Goal: Task Accomplishment & Management: Complete application form

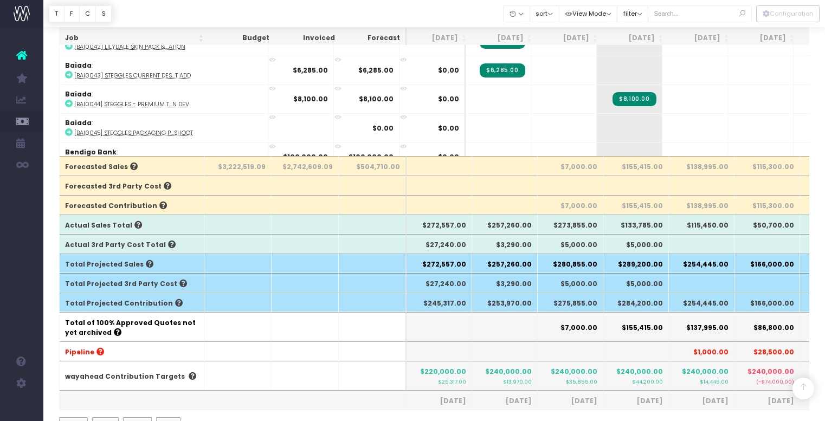
scroll to position [271, 0]
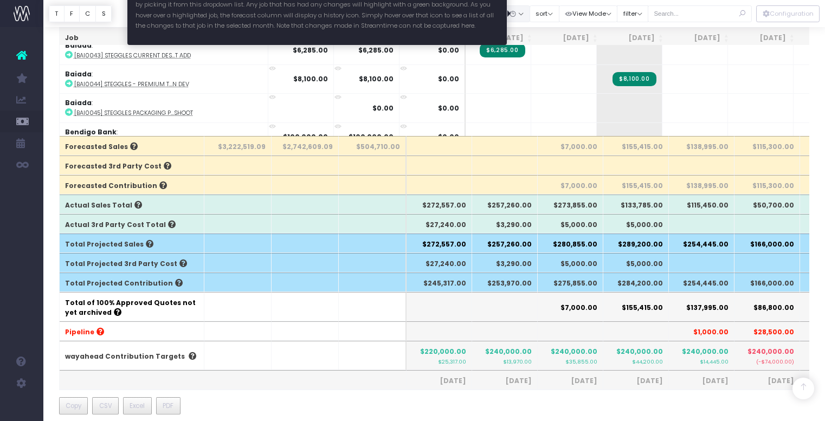
click at [529, 10] on button "button" at bounding box center [516, 13] width 27 height 17
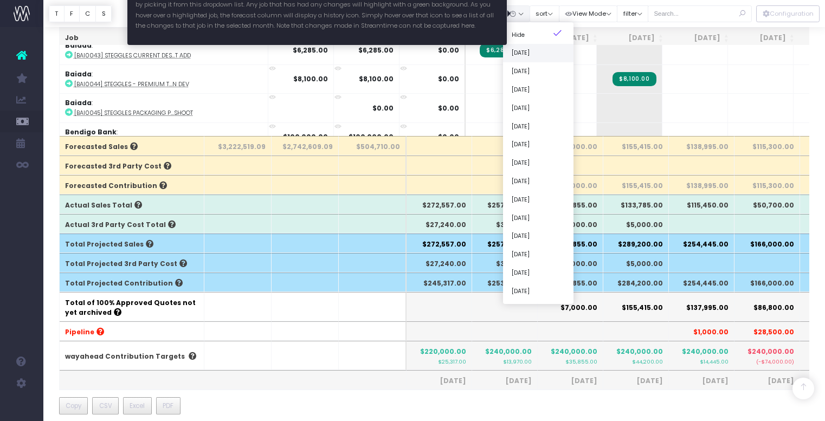
click at [544, 56] on link "[DATE]" at bounding box center [538, 53] width 70 height 18
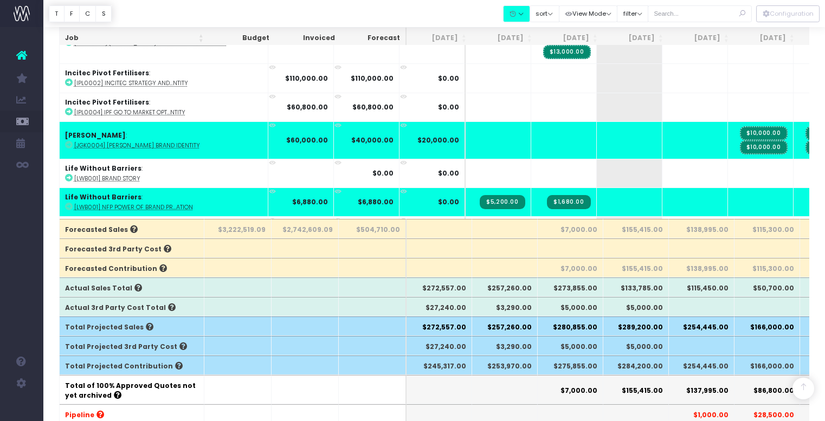
scroll to position [0, 0]
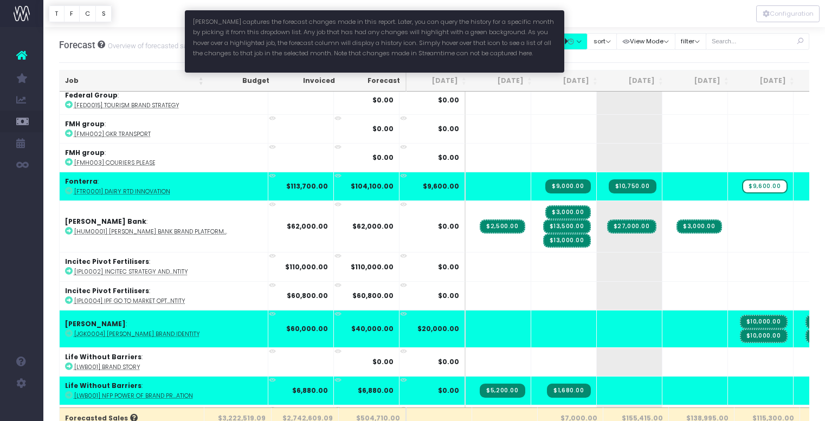
click at [585, 40] on button "button" at bounding box center [573, 41] width 27 height 17
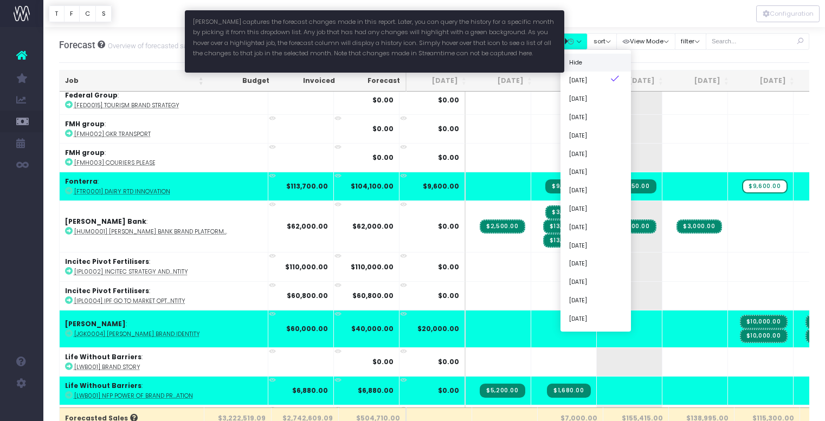
click at [597, 64] on link "Hide" at bounding box center [595, 62] width 70 height 18
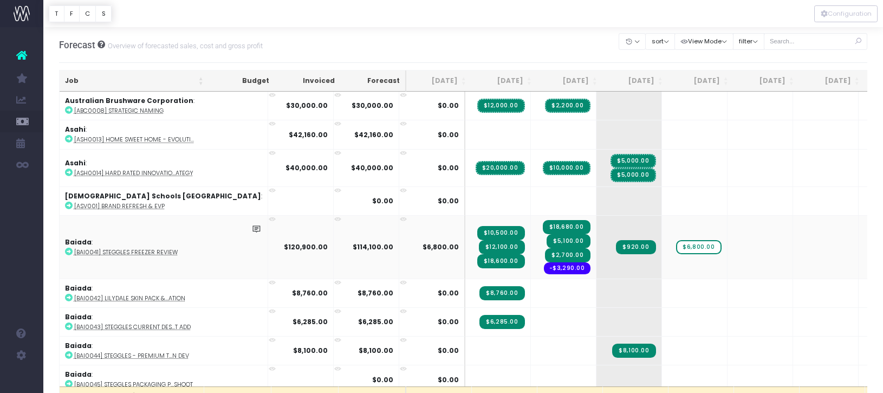
click at [477, 261] on span "$18,600.00" at bounding box center [501, 261] width 48 height 14
click at [477, 267] on span "$18,600.00" at bounding box center [501, 261] width 48 height 14
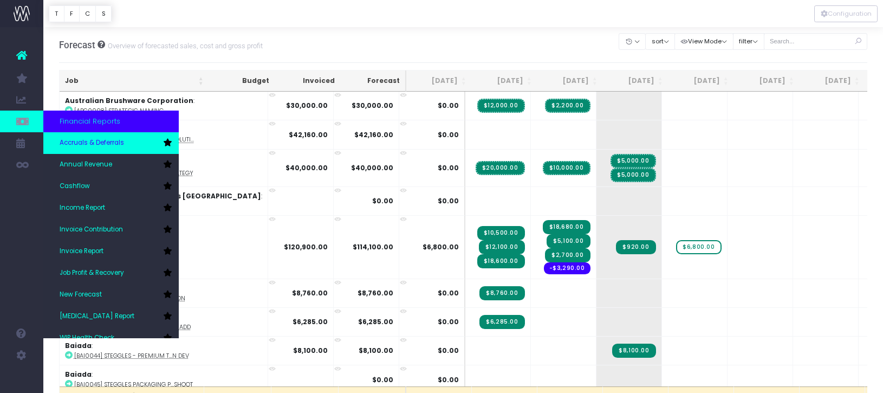
click at [84, 141] on span "Accruals & Deferrals" at bounding box center [92, 143] width 64 height 10
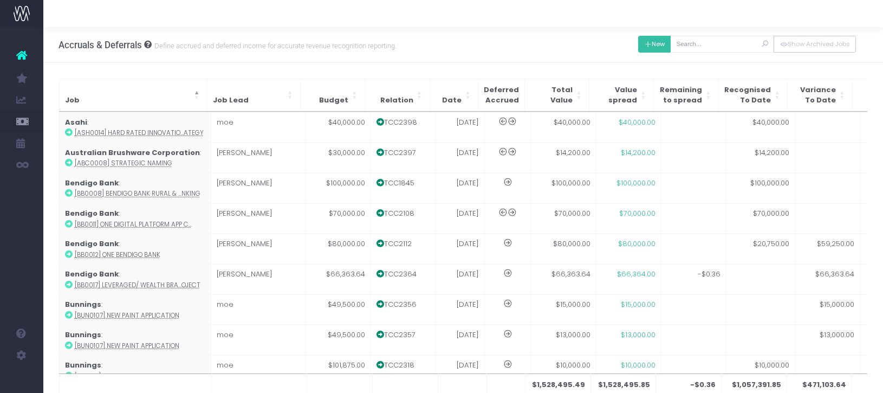
click at [671, 48] on button "New" at bounding box center [654, 44] width 33 height 17
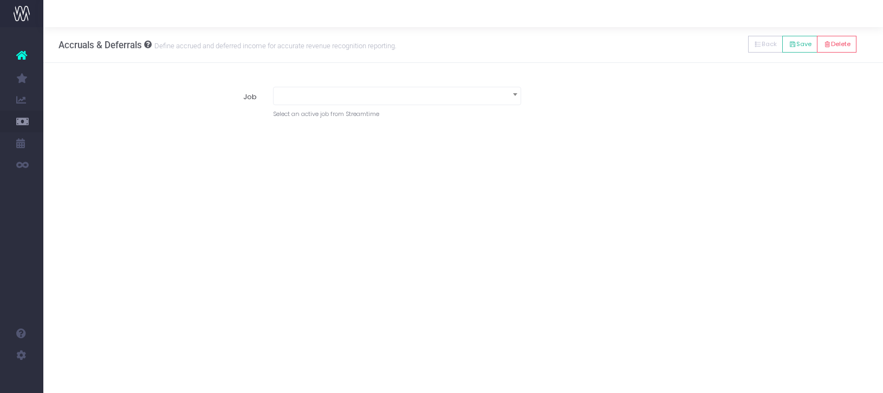
click at [457, 90] on span at bounding box center [397, 94] width 247 height 15
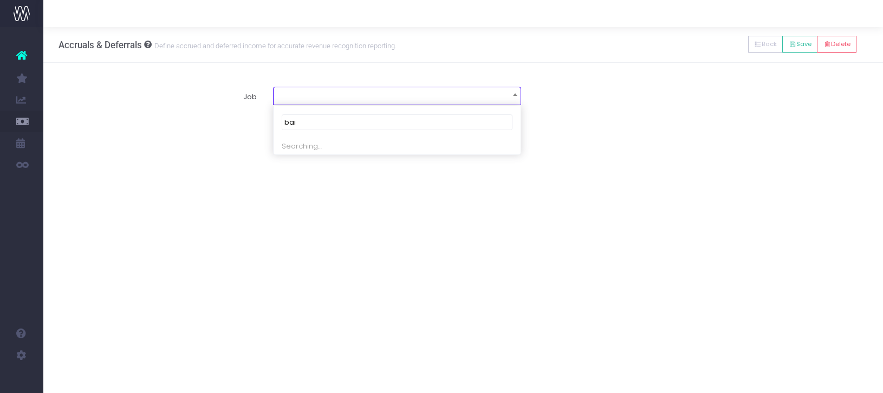
type input "baia"
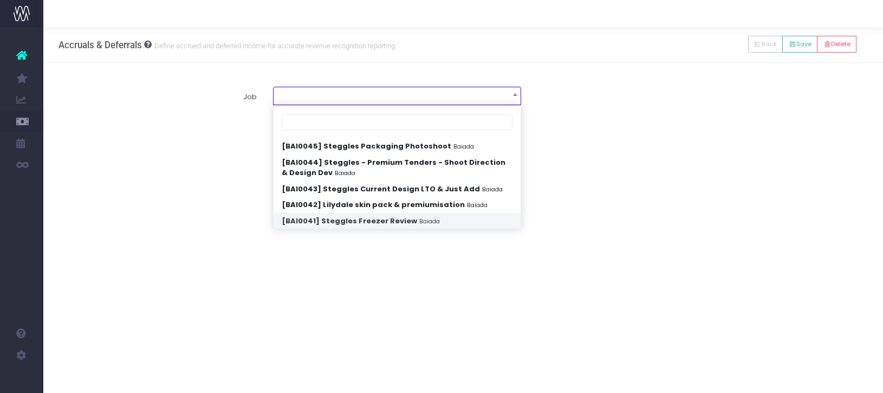
select select "1828879"
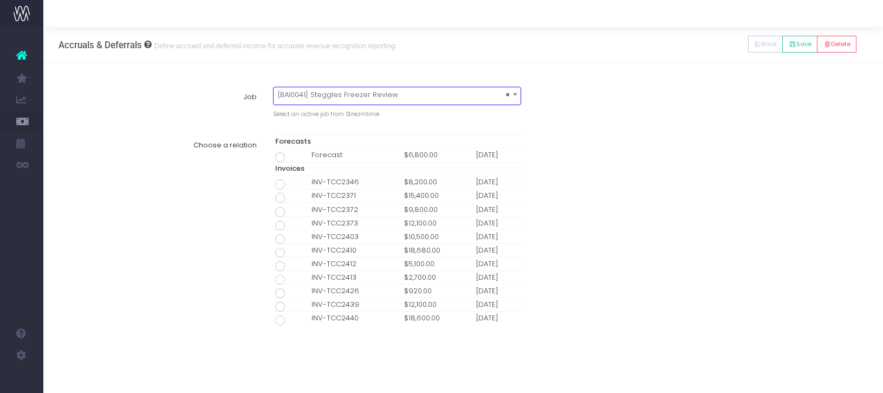
click at [281, 253] on span at bounding box center [280, 253] width 10 height 10
click at [291, 253] on input "radio" at bounding box center [294, 250] width 7 height 7
type input "Invoice INV-TCC2410 / 31 Jul 25 / $18,680.00"
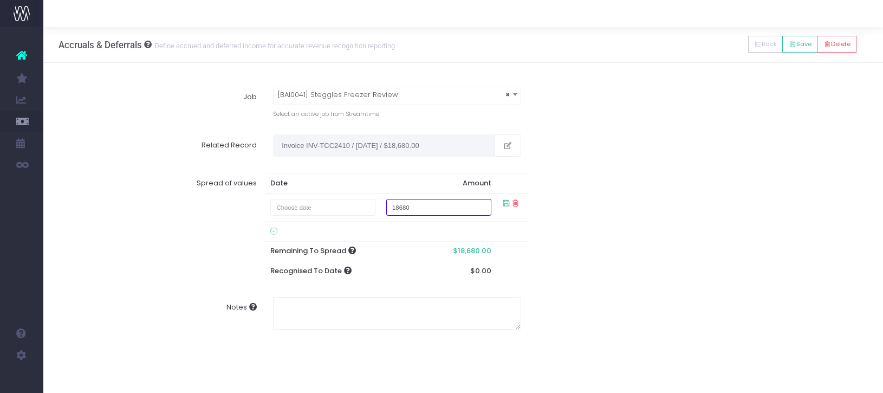
click at [426, 208] on input "18680" at bounding box center [438, 207] width 105 height 17
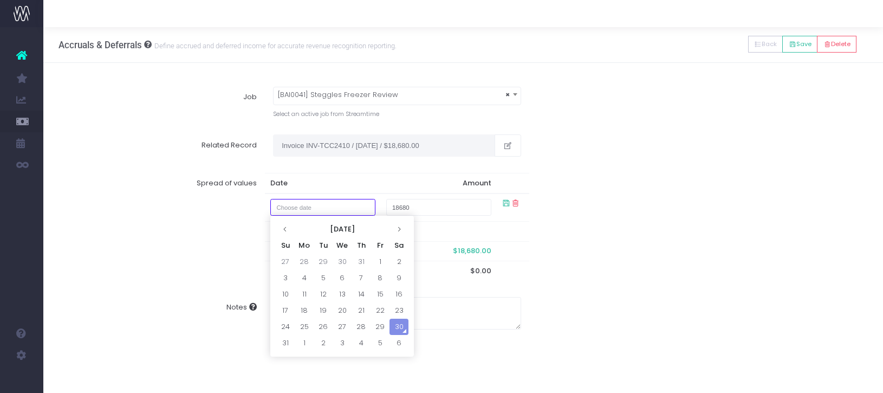
click at [367, 209] on input "text" at bounding box center [322, 207] width 105 height 17
click at [383, 263] on td "1" at bounding box center [380, 262] width 19 height 16
type input "[DATE]"
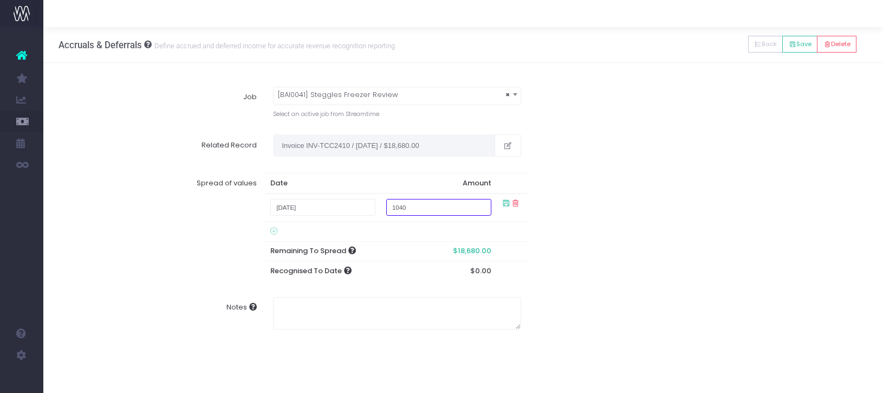
type input "10400"
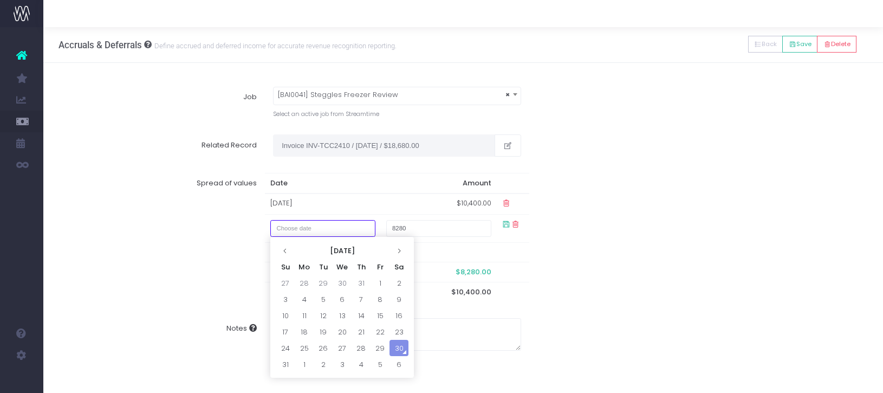
click at [359, 226] on input "text" at bounding box center [322, 228] width 105 height 17
click at [289, 249] on th at bounding box center [285, 250] width 19 height 16
click at [290, 297] on td "1" at bounding box center [285, 299] width 19 height 16
type input "1 June 2025"
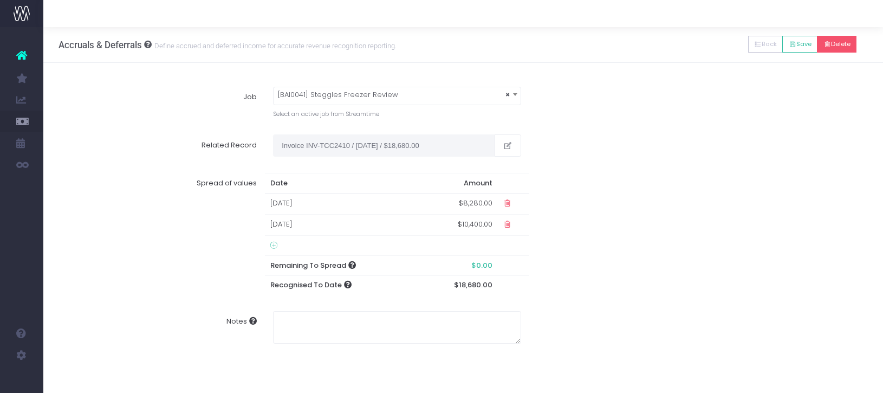
click at [833, 48] on button "Delete" at bounding box center [837, 44] width 40 height 17
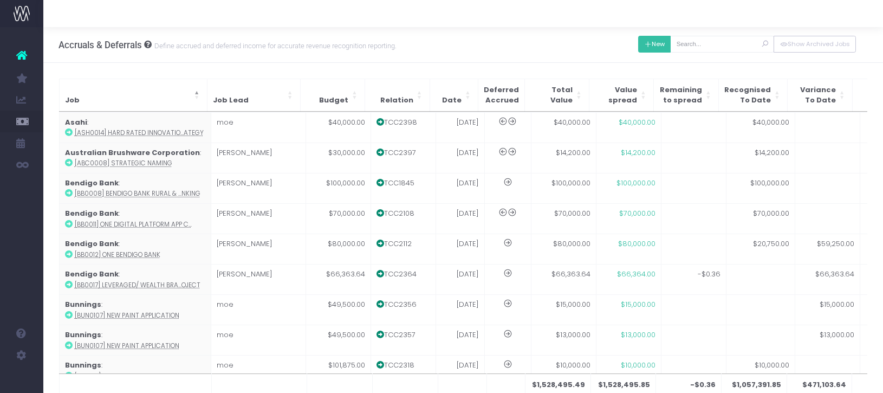
click at [671, 48] on button "New" at bounding box center [654, 44] width 33 height 17
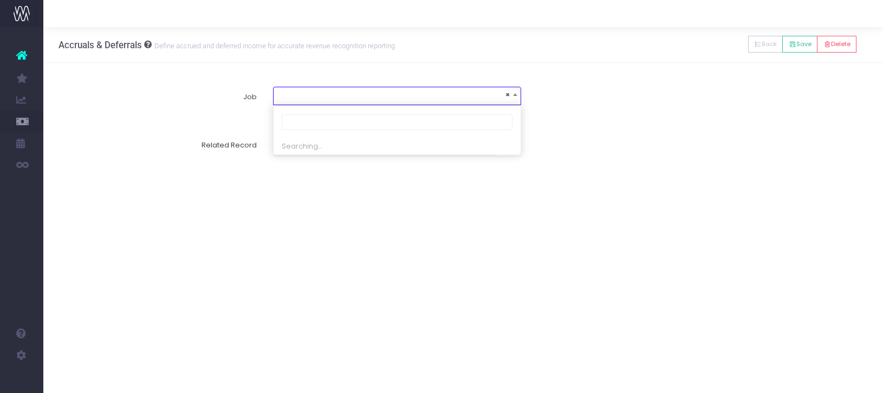
click at [459, 96] on span "×" at bounding box center [397, 94] width 247 height 15
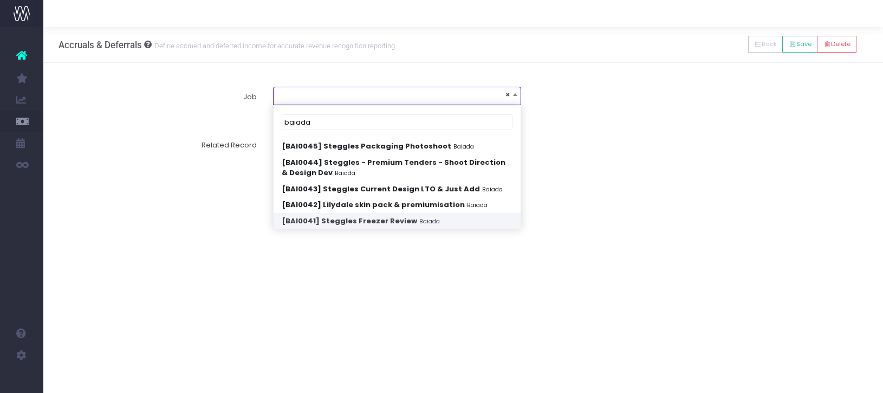
type input "baiada"
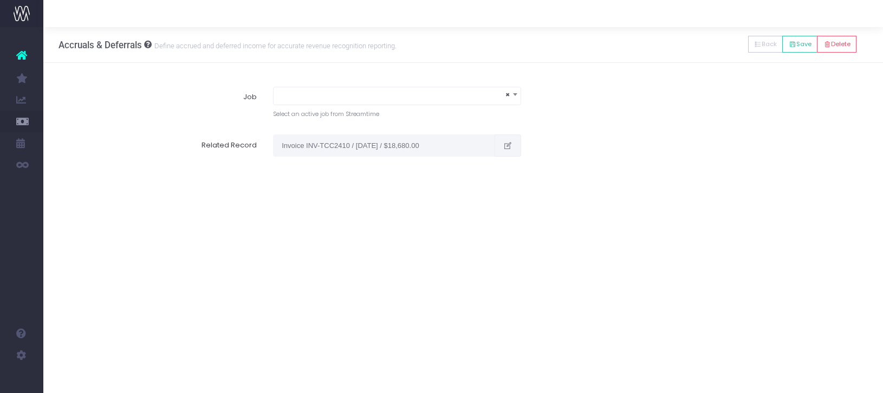
click at [510, 146] on icon "button" at bounding box center [507, 146] width 9 height 0
click at [283, 145] on div at bounding box center [397, 144] width 264 height 21
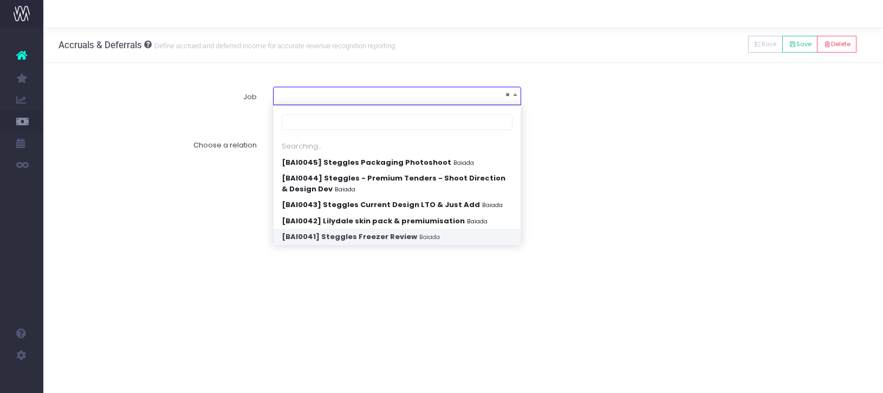
click at [478, 90] on span "×" at bounding box center [397, 94] width 247 height 15
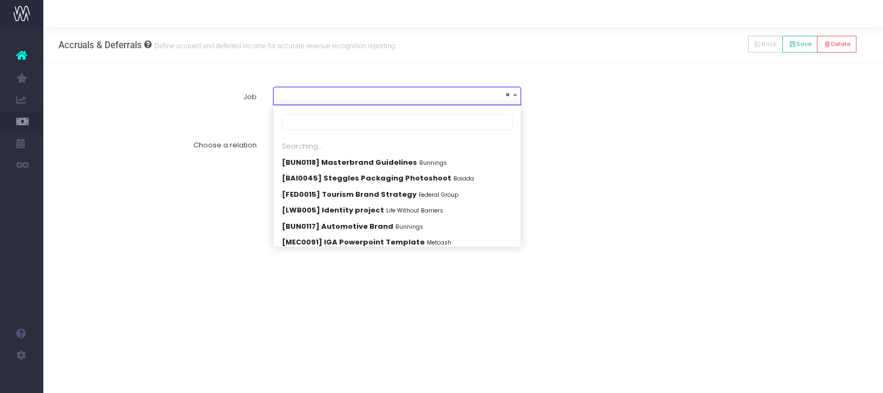
click at [484, 93] on span "×" at bounding box center [397, 94] width 247 height 15
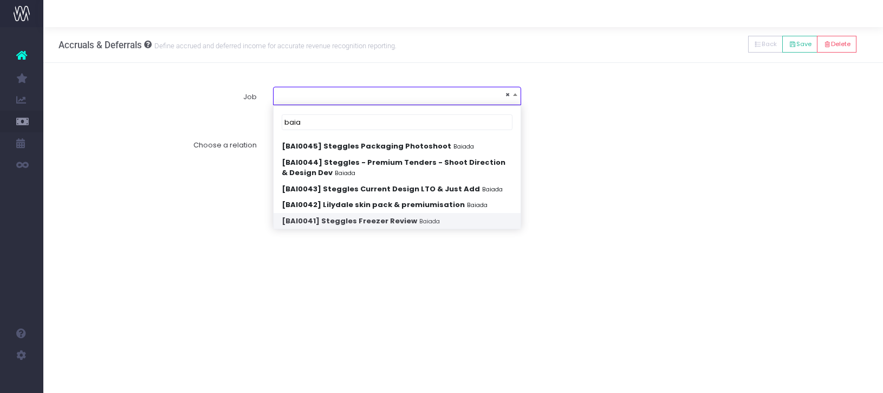
type input "baia"
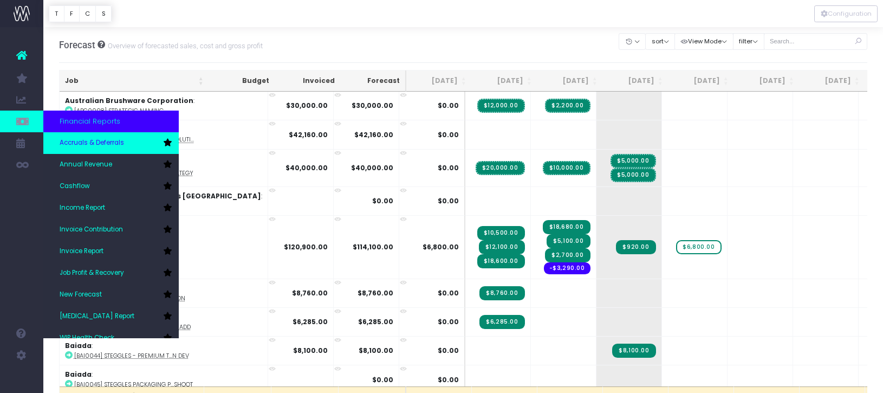
click at [90, 141] on span "Accruals & Deferrals" at bounding box center [92, 143] width 64 height 10
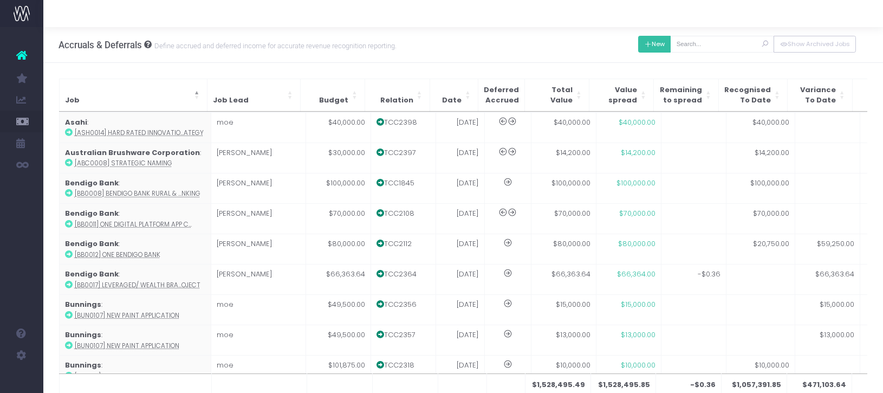
click at [652, 44] on icon at bounding box center [648, 44] width 8 height 0
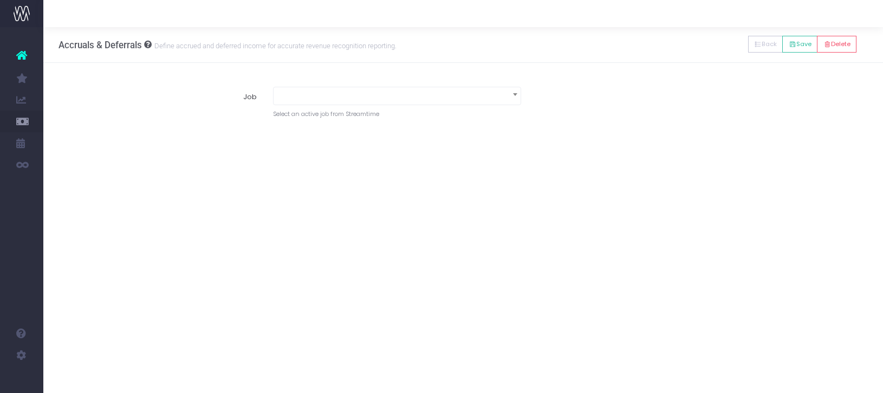
click at [422, 91] on span at bounding box center [397, 94] width 247 height 15
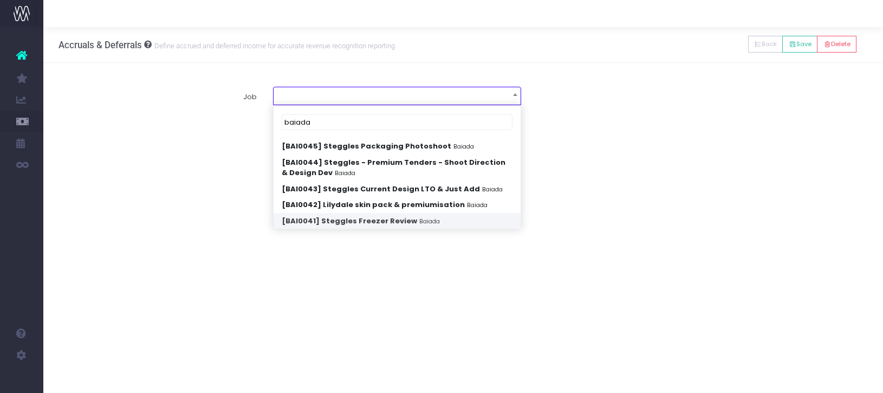
type input "baiada"
select select "1828879"
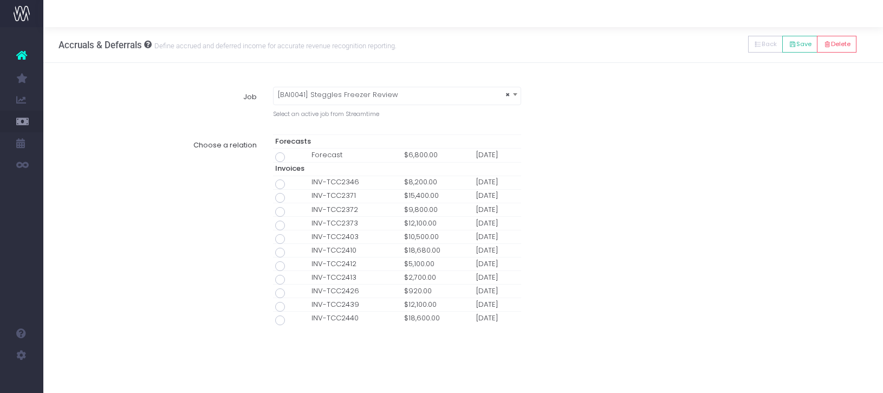
click at [280, 320] on span at bounding box center [280, 320] width 10 height 10
click at [291, 320] on input "radio" at bounding box center [294, 318] width 7 height 7
type input "Invoice INV-TCC2440 / 28 Jun 25 / $18,600.00"
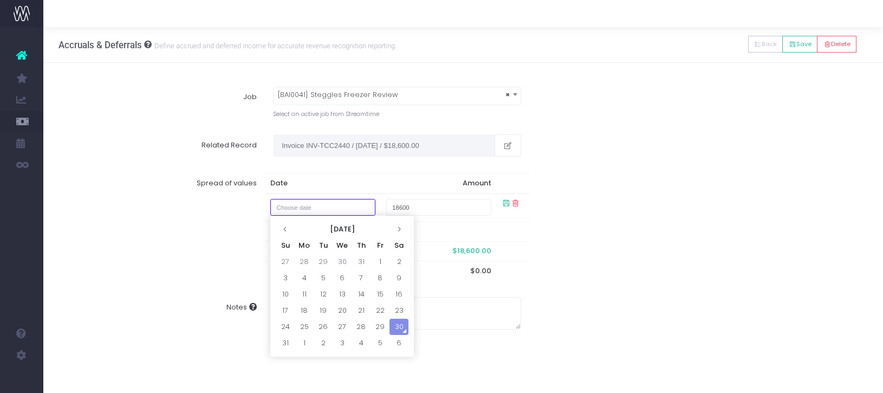
click at [352, 211] on input "text" at bounding box center [322, 207] width 105 height 17
click at [379, 258] on td "1" at bounding box center [380, 262] width 19 height 16
type input "1 August 2025"
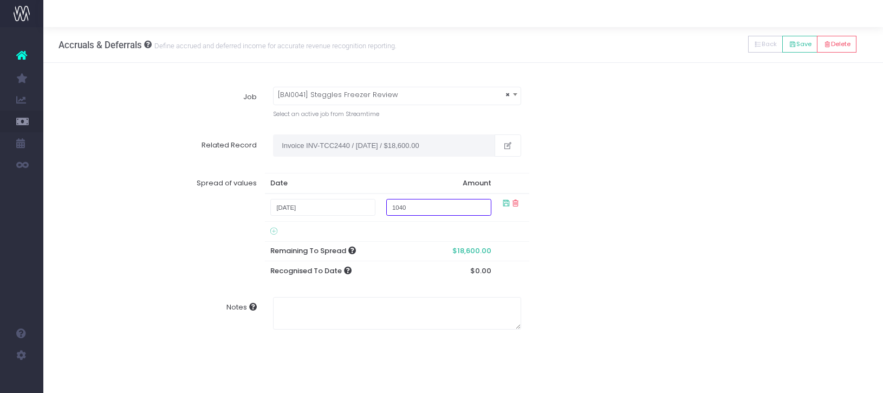
type input "10400"
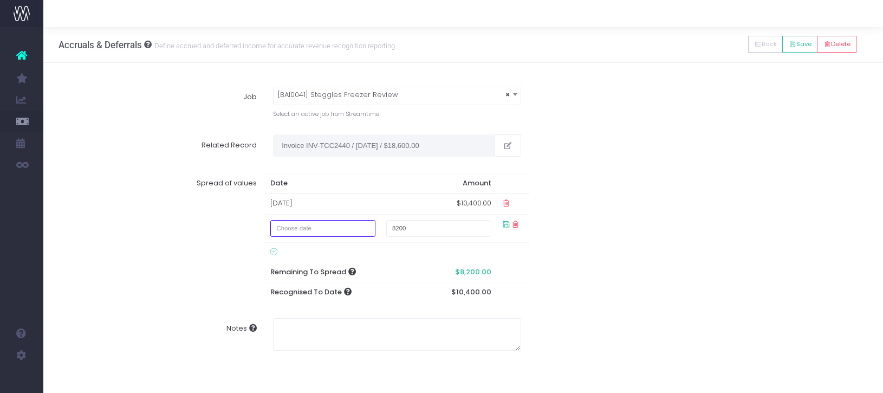
click at [351, 228] on input "text" at bounding box center [322, 228] width 105 height 17
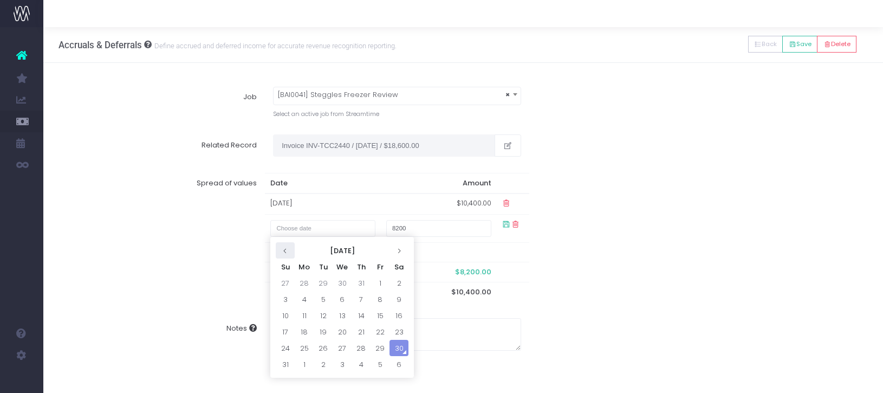
click at [287, 251] on icon at bounding box center [285, 251] width 6 height 6
click at [287, 250] on icon at bounding box center [285, 251] width 6 height 6
click at [288, 300] on td "1" at bounding box center [285, 299] width 19 height 16
type input "1 June 2025"
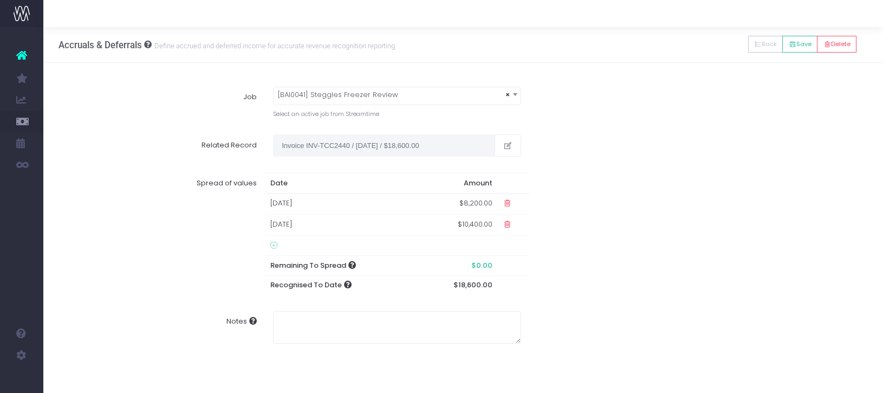
drag, startPoint x: 504, startPoint y: 227, endPoint x: 508, endPoint y: 239, distance: 12.9
click at [798, 46] on button "Save" at bounding box center [799, 44] width 35 height 17
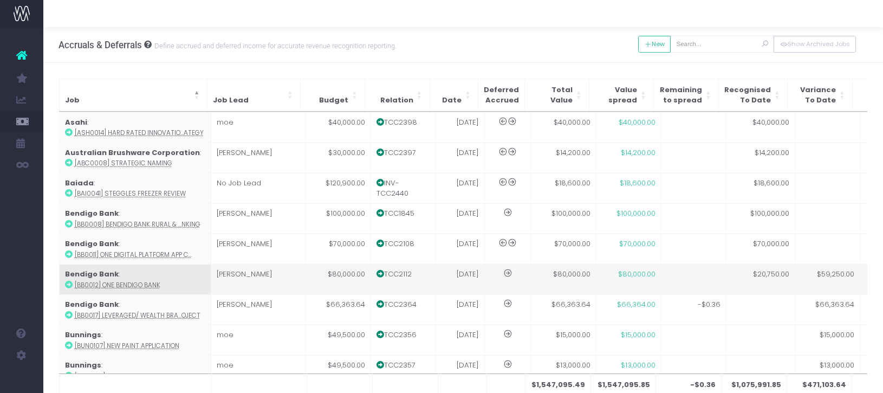
click at [86, 291] on span "New Forecast" at bounding box center [73, 294] width 27 height 19
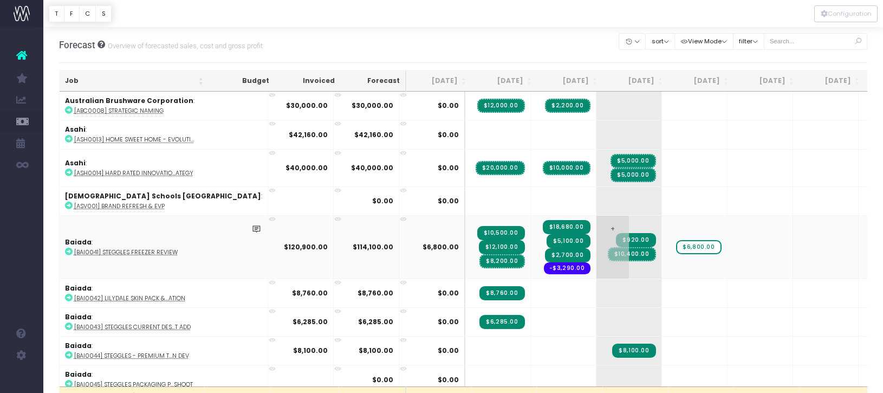
click at [608, 254] on span "$10,400.00" at bounding box center [632, 254] width 48 height 14
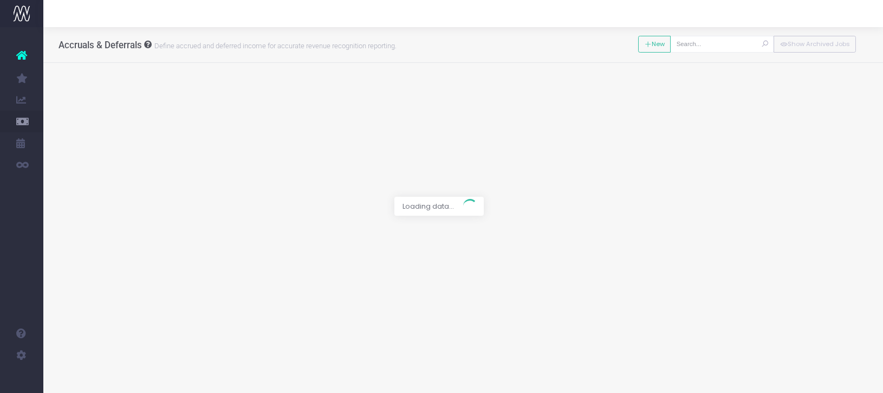
type input "[BAI0041] Steggles Freezer Review"
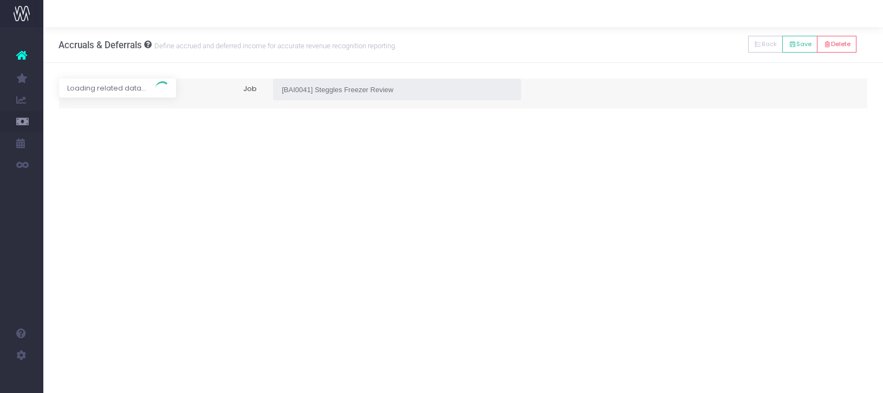
type input "Invoice TCC2440 / [DATE] / $18,600.00"
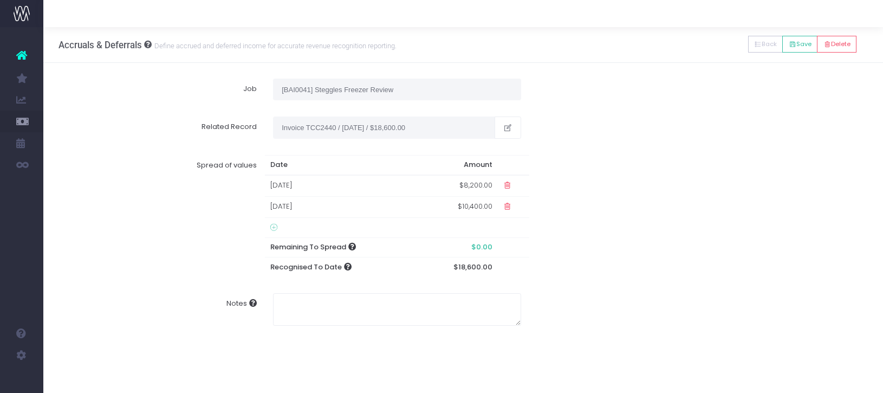
click at [507, 206] on icon at bounding box center [507, 206] width 9 height 9
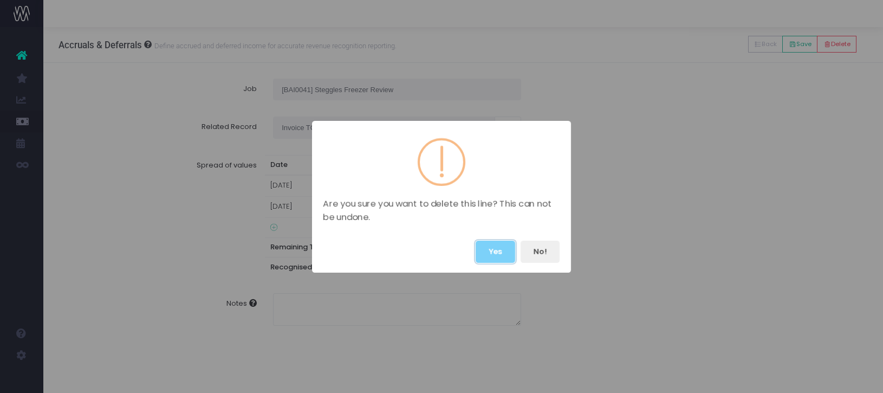
click at [498, 248] on button "Yes" at bounding box center [496, 252] width 40 height 22
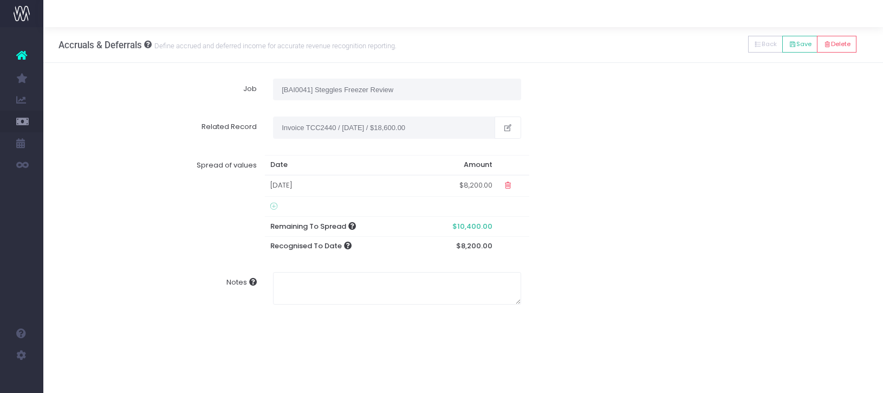
click at [273, 204] on icon at bounding box center [273, 206] width 7 height 9
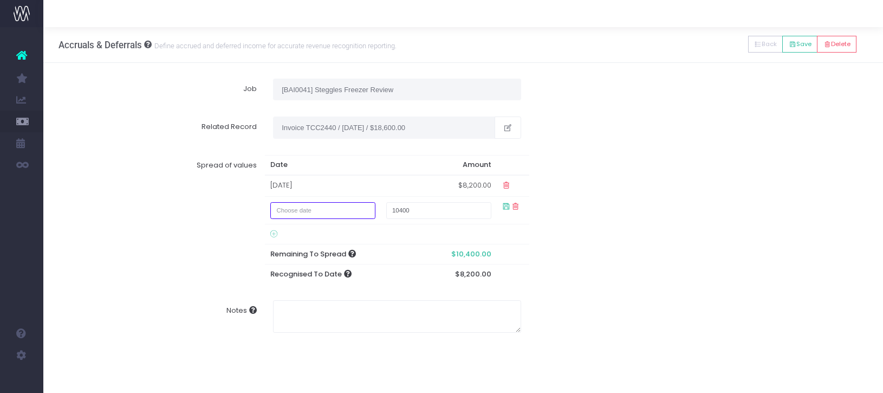
click at [299, 212] on input "text" at bounding box center [322, 210] width 105 height 17
drag, startPoint x: 414, startPoint y: 210, endPoint x: 425, endPoint y: 209, distance: 10.9
click at [414, 210] on input "10400" at bounding box center [438, 210] width 105 height 17
drag, startPoint x: 427, startPoint y: 209, endPoint x: 389, endPoint y: 208, distance: 38.5
click at [389, 208] on td "10400" at bounding box center [439, 211] width 116 height 28
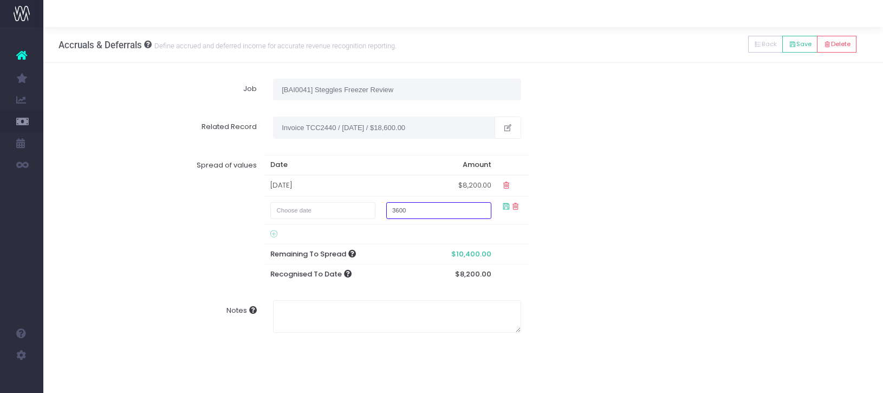
type input "3600"
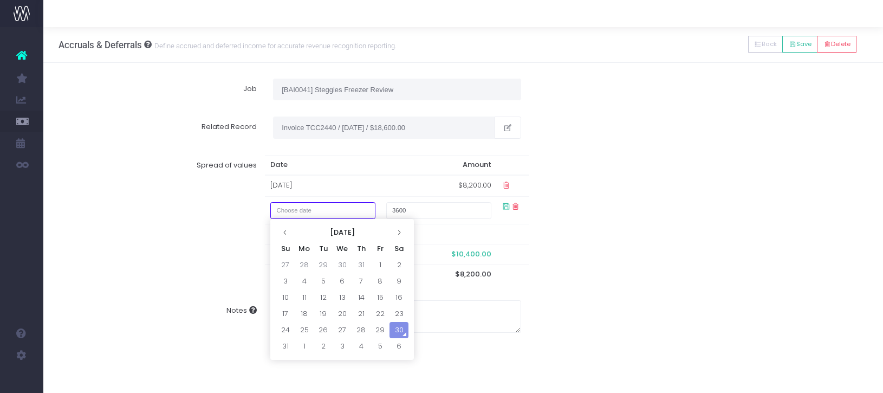
click at [367, 212] on input "text" at bounding box center [322, 210] width 105 height 17
click at [399, 233] on icon at bounding box center [399, 232] width 6 height 6
click at [306, 263] on td "1" at bounding box center [304, 265] width 19 height 16
type input "[DATE]"
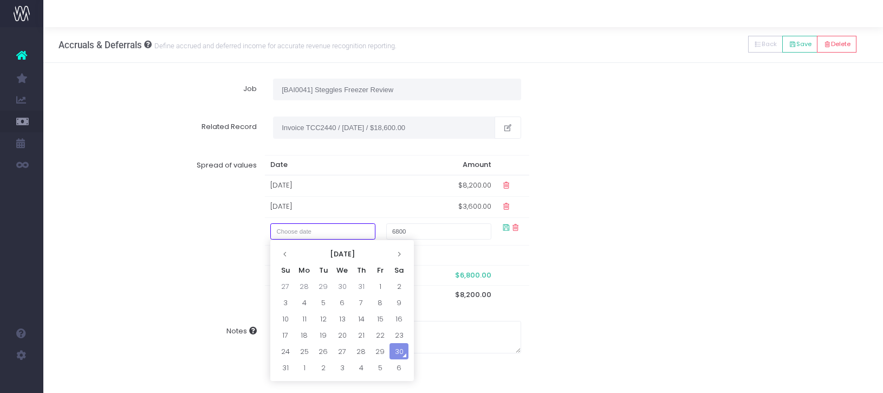
click at [350, 232] on input "text" at bounding box center [322, 231] width 105 height 17
click at [379, 284] on td "1" at bounding box center [380, 286] width 19 height 16
type input "[DATE]"
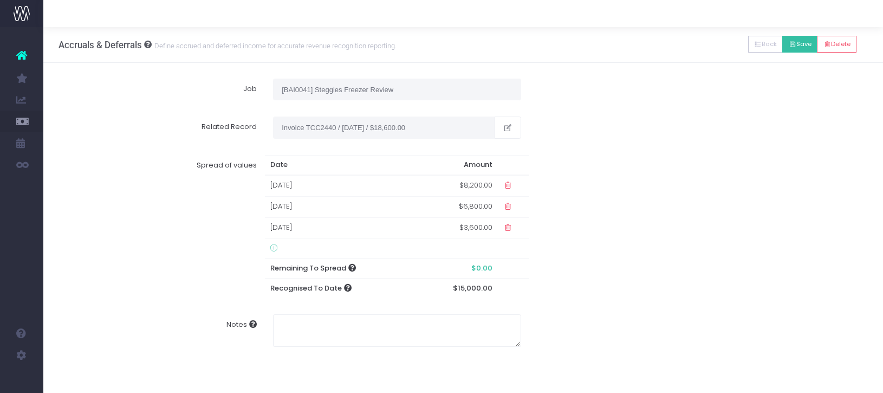
click at [797, 41] on button "Save" at bounding box center [799, 44] width 35 height 17
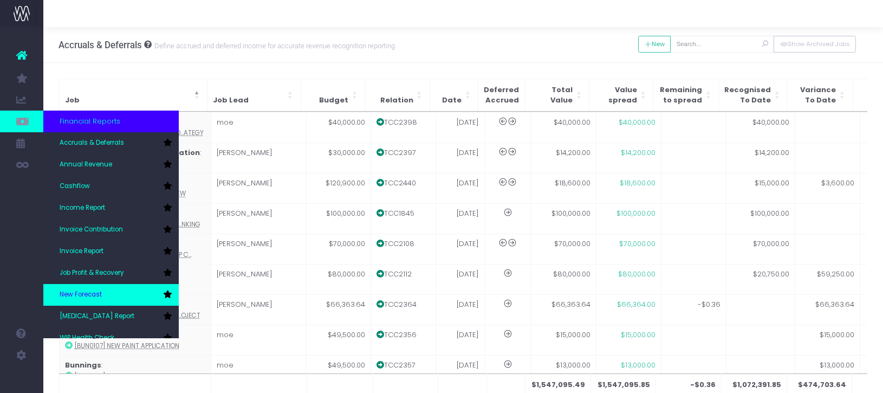
click at [102, 294] on link "New Forecast" at bounding box center [110, 295] width 135 height 22
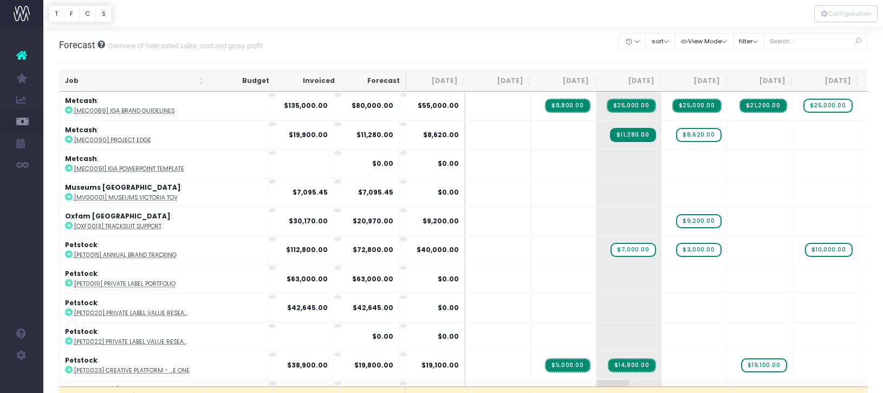
scroll to position [1817, 0]
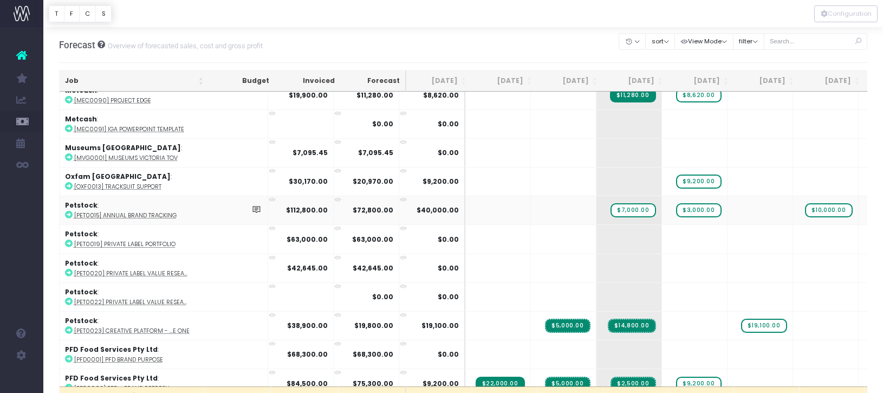
click at [67, 211] on icon at bounding box center [69, 215] width 8 height 8
